Goal: Task Accomplishment & Management: Manage account settings

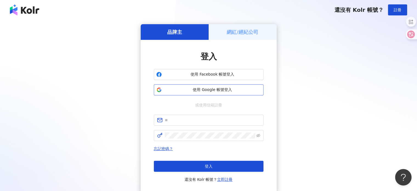
click at [203, 89] on span "使用 Google 帳號登入" at bounding box center [212, 89] width 97 height 5
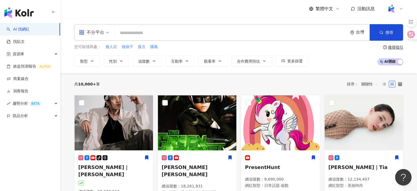
click at [157, 36] on input "search" at bounding box center [231, 33] width 229 height 10
click at [29, 90] on link "洞察報告" at bounding box center [18, 90] width 22 height 5
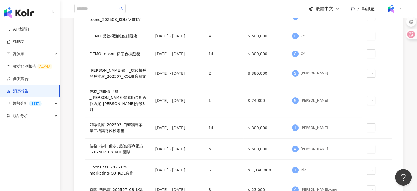
scroll to position [205, 0]
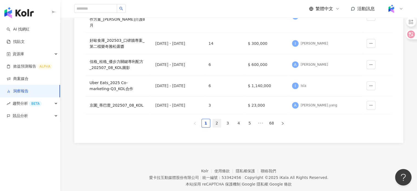
click at [219, 119] on link "2" at bounding box center [217, 123] width 8 height 8
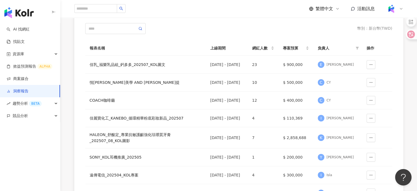
scroll to position [55, 0]
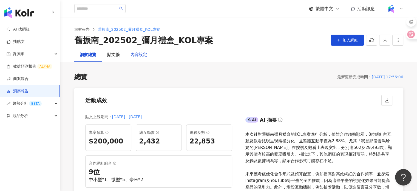
click at [130, 57] on div "內容設定" at bounding box center [138, 54] width 27 height 13
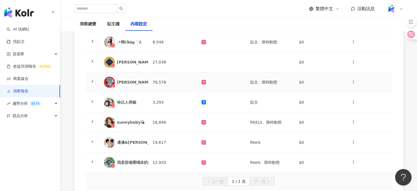
scroll to position [124, 0]
click at [196, 136] on td "19,617" at bounding box center [172, 142] width 49 height 20
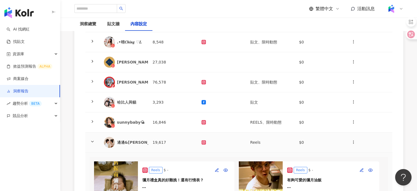
click at [196, 136] on td "19,617" at bounding box center [172, 142] width 49 height 20
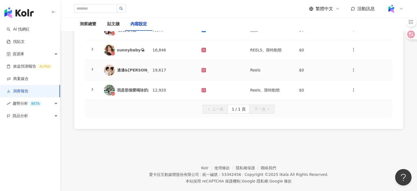
scroll to position [196, 0]
click at [179, 69] on td "19,617" at bounding box center [172, 70] width 49 height 20
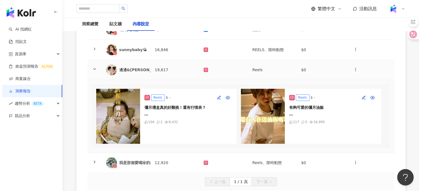
scroll to position [223, 0]
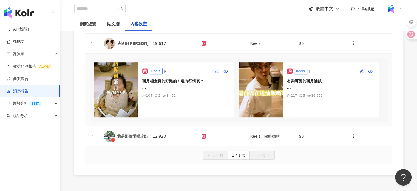
click at [215, 70] on icon "button" at bounding box center [217, 71] width 4 height 4
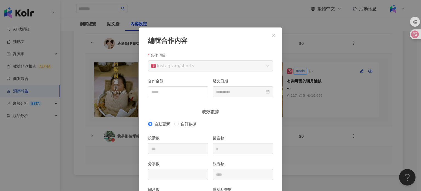
scroll to position [27, 0]
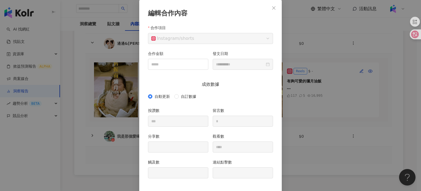
click at [292, 51] on div "**********" at bounding box center [210, 95] width 421 height 191
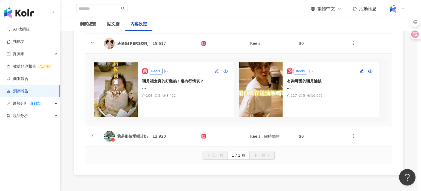
scroll to position [0, 0]
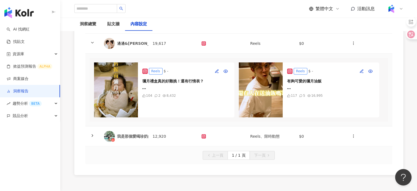
click at [117, 95] on img at bounding box center [116, 89] width 44 height 55
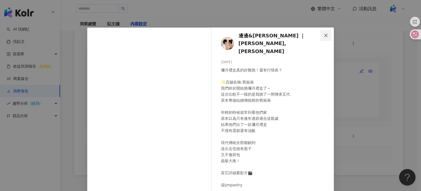
click at [324, 36] on icon "close" at bounding box center [325, 34] width 3 height 3
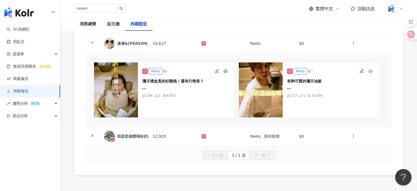
click at [370, 71] on circle "button" at bounding box center [370, 70] width 1 height 1
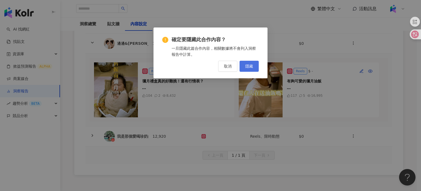
click at [247, 66] on span "隱藏" at bounding box center [249, 66] width 8 height 4
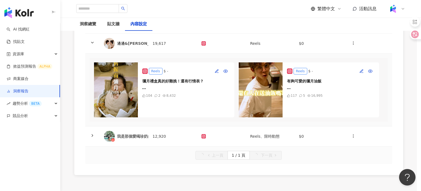
click at [195, 106] on div "確定要隱藏此合作內容？ 一旦隱藏此篇合作內容，相關數據將不會列入洞察報告中計算。 取消 隱藏" at bounding box center [210, 95] width 421 height 191
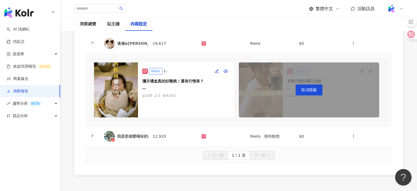
click at [215, 78] on div "彌月禮盒真的好難挑！還有行情表？ ✨店舖名稱:舊振南 我們終於開始挑彌月禮盒了～ 這次比較不一樣的是我挑了一間傳承五代 原本專做結婚傳統餅的舊振南 年輕的時候…" at bounding box center [186, 84] width 88 height 13
click at [215, 70] on icon "button" at bounding box center [217, 71] width 4 height 4
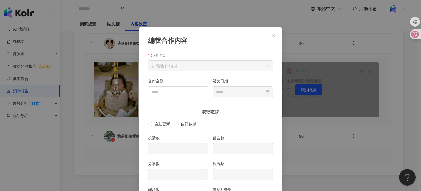
scroll to position [27, 0]
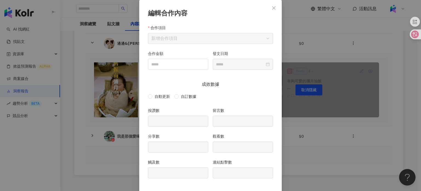
click at [321, 55] on div "編輯合作內容 合作項目 新增合作項目 合作金額 發文日期 成效數據 自動更新 自訂數據 按讚數 留言數 分享數 觀看數 觸及數 連結點擊數 取消 送出" at bounding box center [210, 95] width 421 height 191
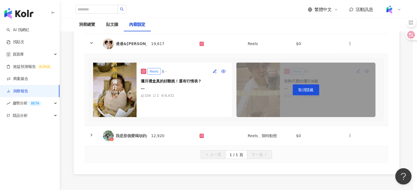
scroll to position [0, 0]
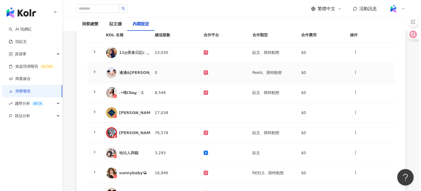
scroll to position [73, 0]
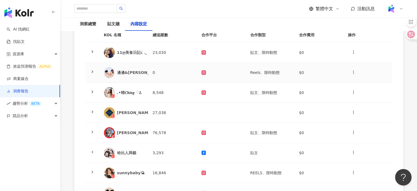
click at [177, 79] on td "0" at bounding box center [172, 73] width 49 height 20
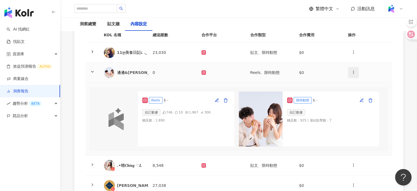
click at [355, 74] on span "button" at bounding box center [353, 72] width 4 height 6
click at [365, 96] on div "刪除網紅" at bounding box center [362, 96] width 21 height 6
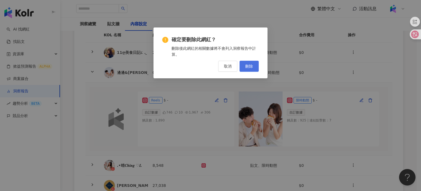
click at [248, 66] on span "刪除" at bounding box center [249, 66] width 8 height 4
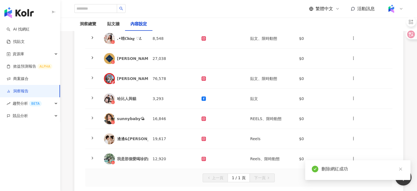
scroll to position [138, 0]
click at [179, 135] on td "19,617" at bounding box center [172, 139] width 49 height 20
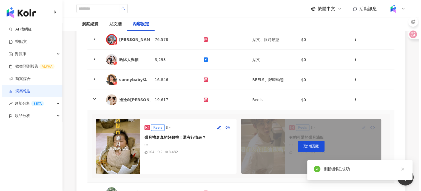
scroll to position [195, 0]
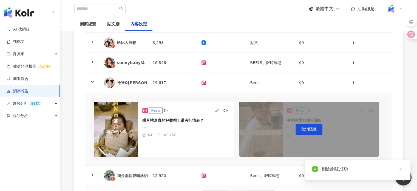
click at [217, 112] on icon "button" at bounding box center [218, 112] width 2 height 0
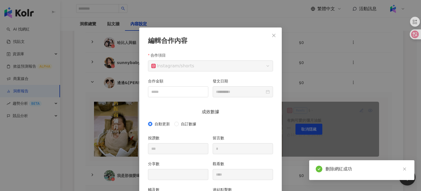
scroll to position [27, 0]
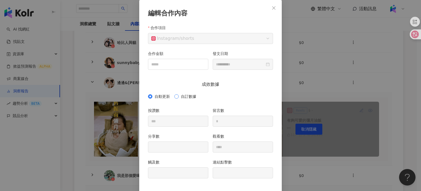
click at [179, 96] on span "自訂數據" at bounding box center [189, 96] width 20 height 6
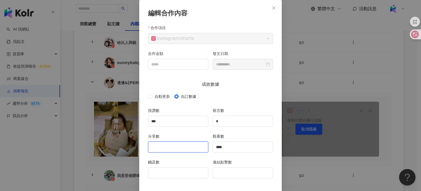
click at [188, 146] on input "分享數" at bounding box center [178, 146] width 60 height 10
type input "**"
click at [178, 174] on input "觸及數" at bounding box center [178, 172] width 60 height 10
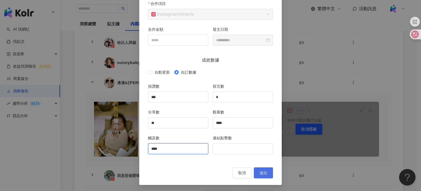
type input "****"
click at [260, 174] on span "送出" at bounding box center [264, 172] width 8 height 4
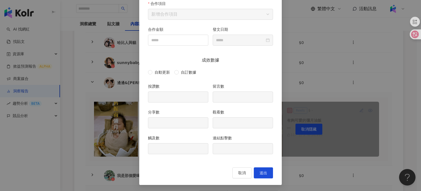
type input "***"
type input "*"
type input "**"
type input "****"
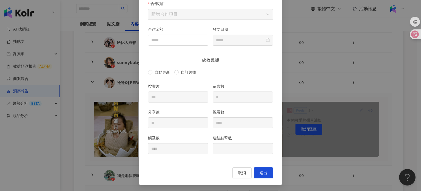
type input "**********"
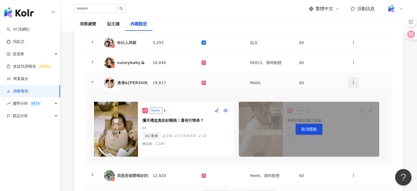
click at [355, 84] on button "button" at bounding box center [353, 82] width 11 height 11
click at [364, 96] on div "新增內容" at bounding box center [362, 95] width 21 height 6
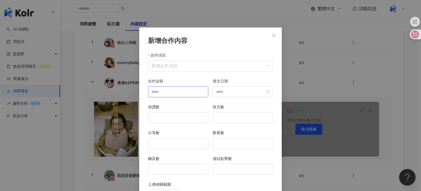
scroll to position [27, 0]
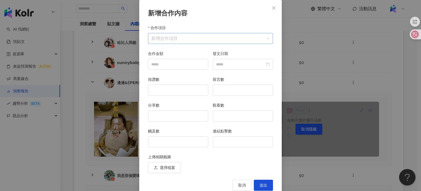
click at [179, 34] on input "合作項目" at bounding box center [210, 38] width 118 height 10
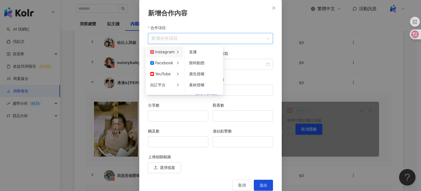
click at [170, 49] on div "Instagram" at bounding box center [162, 52] width 24 height 6
click at [198, 61] on span "限時動態" at bounding box center [196, 63] width 15 height 4
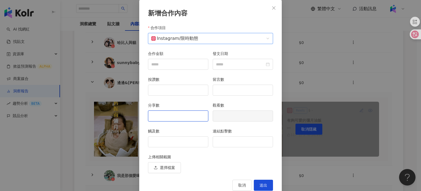
click at [183, 116] on input "分享數" at bounding box center [178, 115] width 60 height 10
click at [188, 142] on input "觸及數" at bounding box center [178, 141] width 60 height 10
type input "***"
click at [227, 141] on input "連結點擊數" at bounding box center [243, 141] width 60 height 10
type input "*"
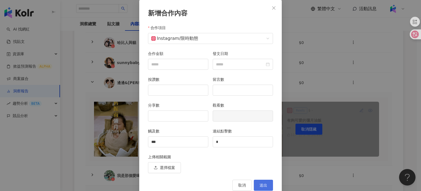
click at [262, 183] on span "送出" at bounding box center [264, 185] width 8 height 4
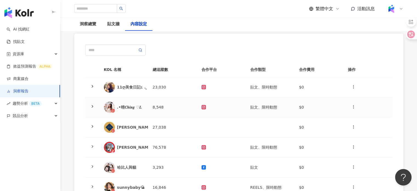
scroll to position [0, 0]
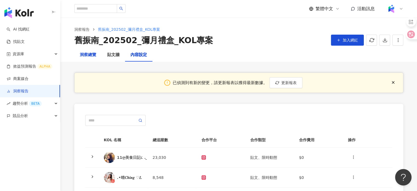
click at [89, 55] on div "洞察總覽" at bounding box center [88, 55] width 16 height 7
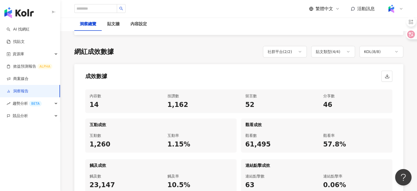
scroll to position [264, 0]
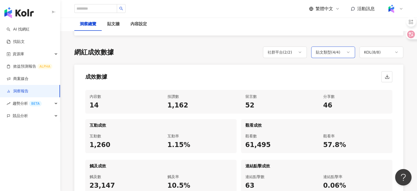
click at [328, 56] on div "貼文類型 ( 4 / 4 )" at bounding box center [333, 52] width 44 height 12
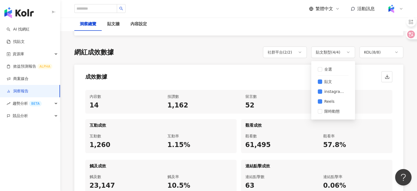
click at [296, 85] on div "內容數 14 按讚數 1,162 留言數 52 分享數 46 互動成效 互動數 1,260 互動率 1.15% 觀看成效 觀看數 61,495 觀看率 57.…" at bounding box center [238, 144] width 329 height 119
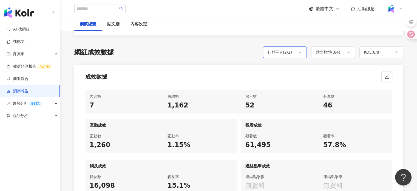
click at [294, 51] on div "社群平台 ( 2 / 2 )" at bounding box center [285, 52] width 44 height 12
click at [272, 87] on label "Facebook" at bounding box center [285, 91] width 31 height 10
click at [256, 78] on div "成效數據" at bounding box center [238, 74] width 329 height 21
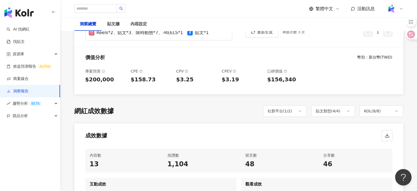
scroll to position [208, 0]
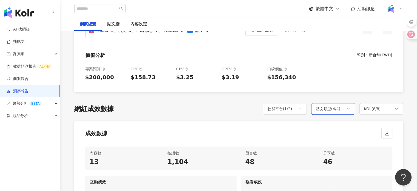
click at [325, 110] on div "貼文類型 ( 4 / 4 )" at bounding box center [328, 108] width 25 height 7
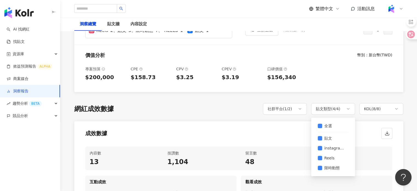
click at [293, 132] on div "成效數據" at bounding box center [238, 131] width 329 height 21
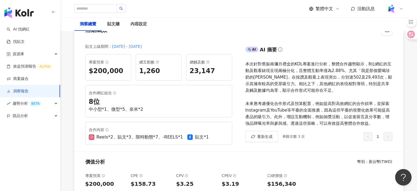
scroll to position [100, 0]
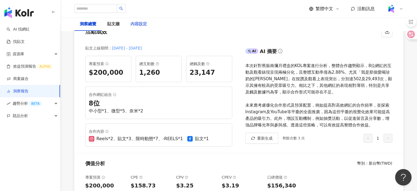
click at [137, 19] on div "內容設定" at bounding box center [138, 24] width 27 height 13
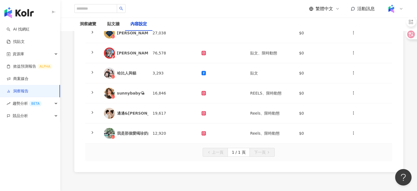
scroll to position [194, 0]
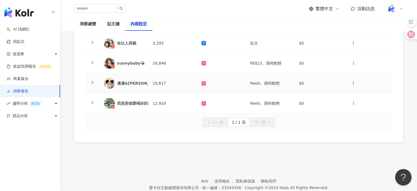
click at [177, 88] on td "19,617" at bounding box center [172, 83] width 49 height 20
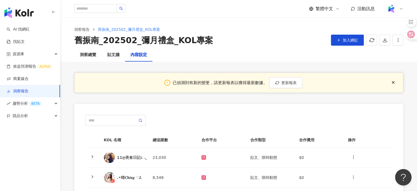
scroll to position [0, 0]
click at [84, 51] on div "洞察總覽" at bounding box center [87, 54] width 27 height 13
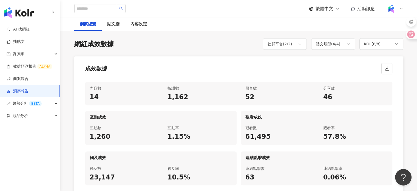
scroll to position [273, 0]
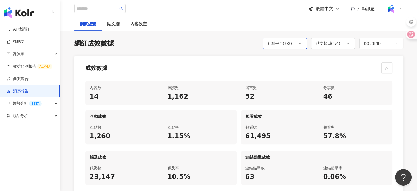
click at [286, 42] on div "社群平台 ( 2 / 2 )" at bounding box center [280, 43] width 25 height 7
click at [274, 83] on span "Facebook" at bounding box center [285, 83] width 22 height 6
click at [250, 71] on div "成效數據" at bounding box center [238, 66] width 329 height 21
click at [338, 46] on div "貼文類型 ( 4 / 4 )" at bounding box center [328, 43] width 25 height 7
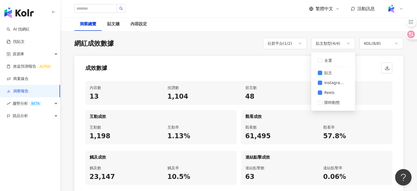
click at [283, 63] on div "成效數據" at bounding box center [238, 66] width 329 height 21
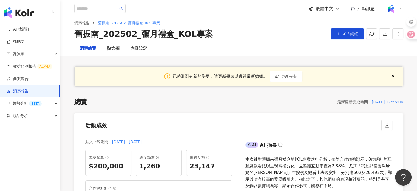
scroll to position [6, 0]
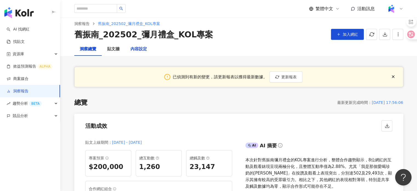
click at [136, 50] on div "內容設定" at bounding box center [139, 49] width 16 height 7
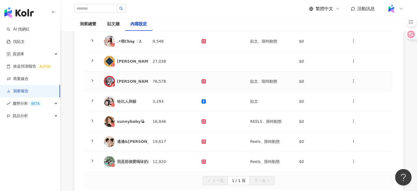
scroll to position [136, 0]
click at [94, 21] on div "洞察總覽" at bounding box center [88, 24] width 16 height 7
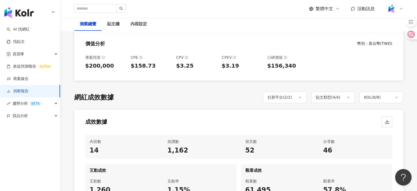
scroll to position [250, 0]
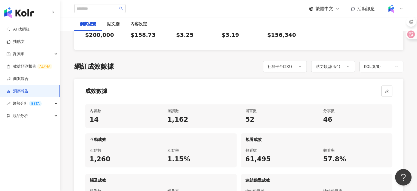
click at [280, 72] on div "網紅成效數據 社群平台 ( 2 / 2 ) 貼文類型 ( 4 / 4 ) KOL ( 8 / 8 ) 成效數據 內容數 14 按讚數 1,162 留言數 52…" at bounding box center [238, 140] width 329 height 158
click at [278, 64] on div "社群平台 ( 2 / 2 )" at bounding box center [280, 66] width 25 height 7
click at [270, 103] on label "Facebook" at bounding box center [285, 106] width 31 height 10
click at [342, 64] on div "貼文類型 ( 4 / 4 )" at bounding box center [333, 67] width 44 height 12
click at [295, 86] on div "成效數據" at bounding box center [238, 89] width 329 height 21
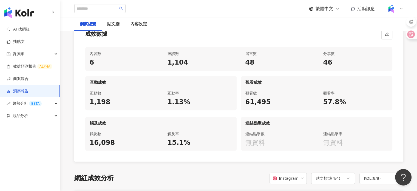
scroll to position [307, 0]
